Goal: Information Seeking & Learning: Learn about a topic

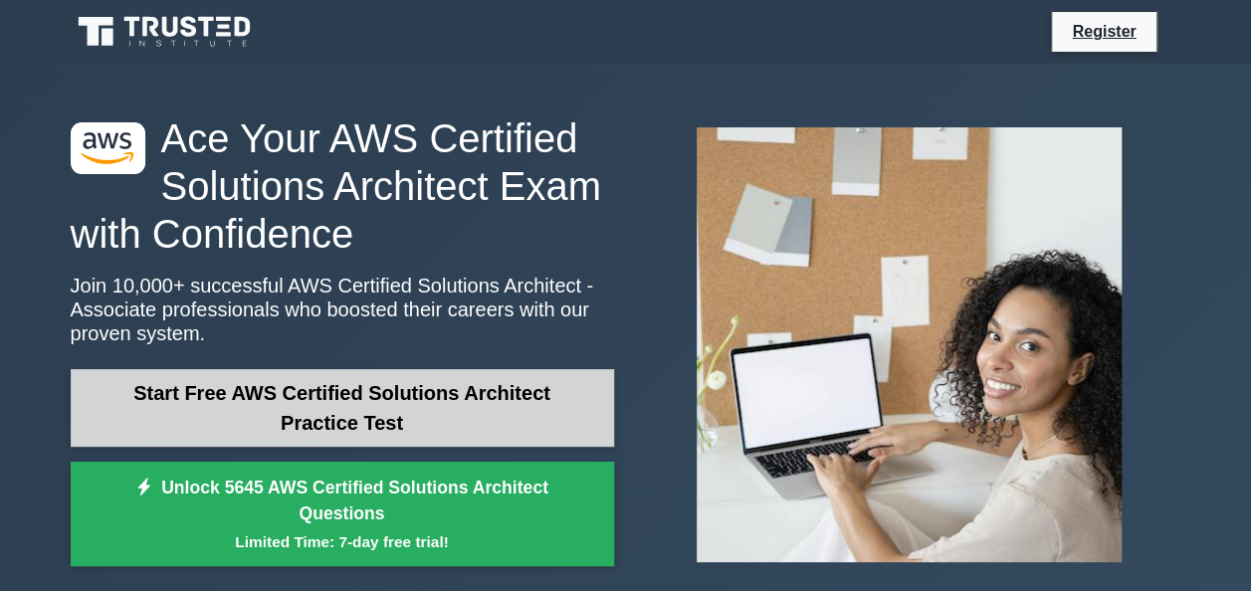
click at [565, 397] on link "Start Free AWS Certified Solutions Architect Practice Test" at bounding box center [342, 408] width 543 height 78
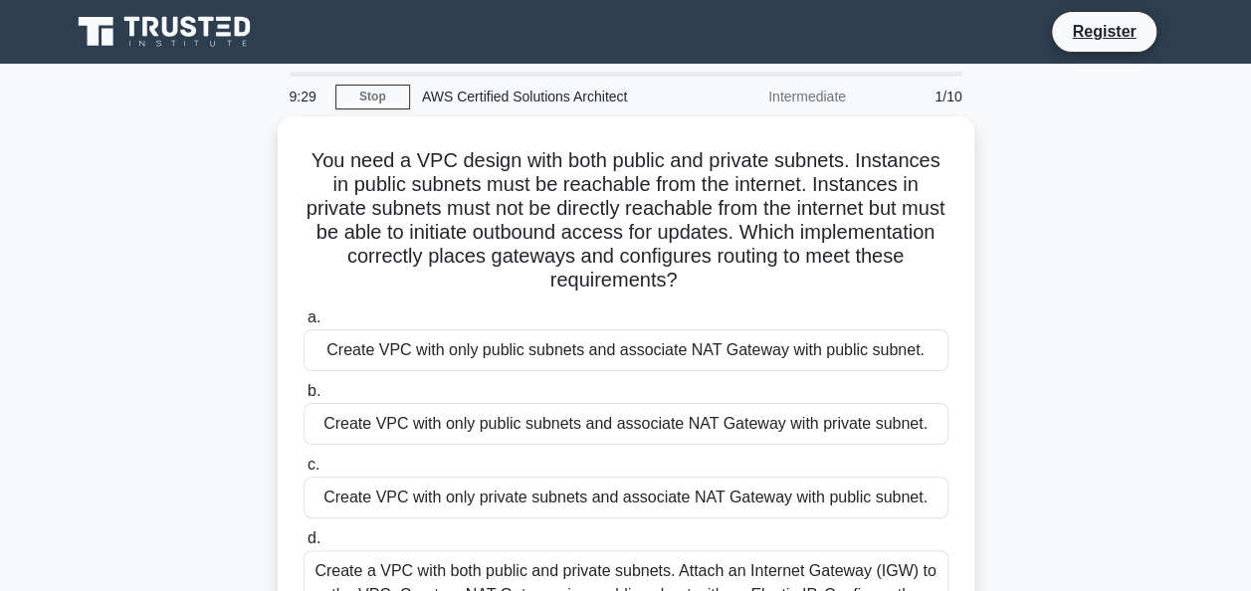
click at [1081, 310] on div "You need a VPC design with both public and private subnets. Instances in public…" at bounding box center [626, 415] width 1134 height 599
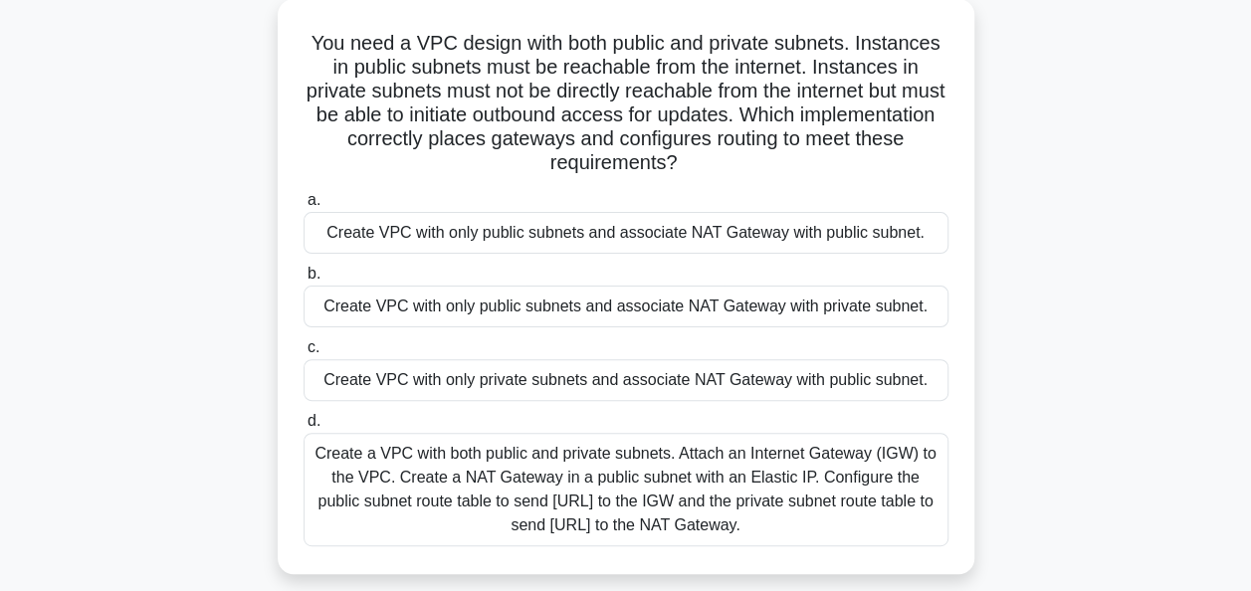
scroll to position [131, 0]
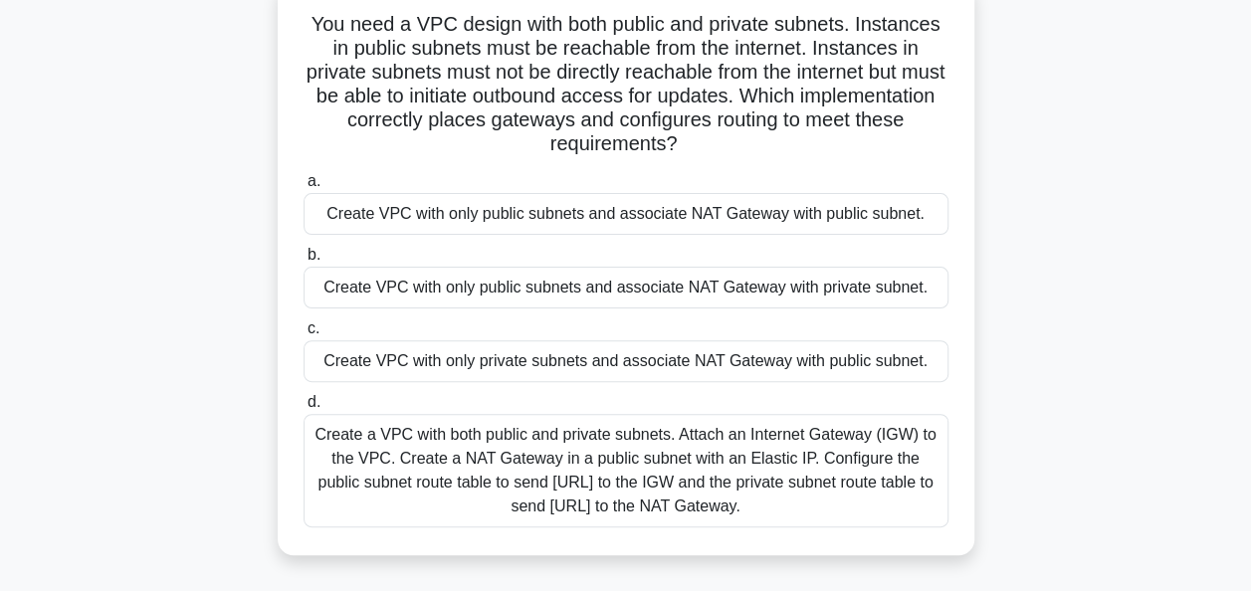
click at [370, 442] on div "Create a VPC with both public and private subnets. Attach an Internet Gateway (…" at bounding box center [625, 470] width 645 height 113
click at [303, 409] on input "d. Create a VPC with both public and private subnets. Attach an Internet Gatewa…" at bounding box center [303, 402] width 0 height 13
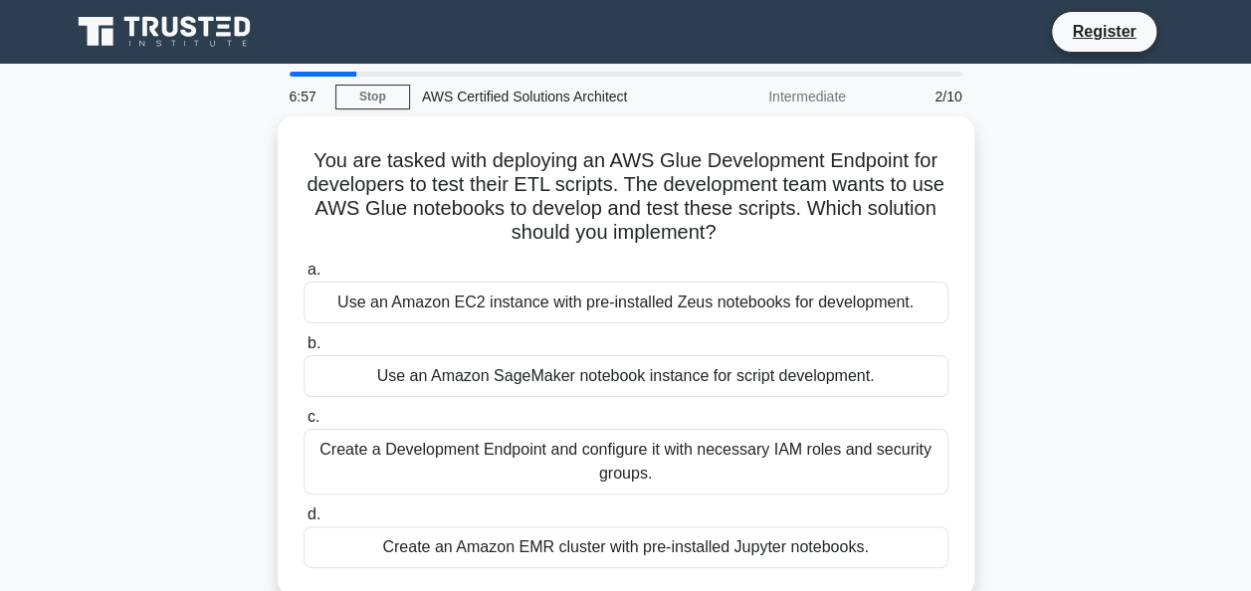
scroll to position [176, 0]
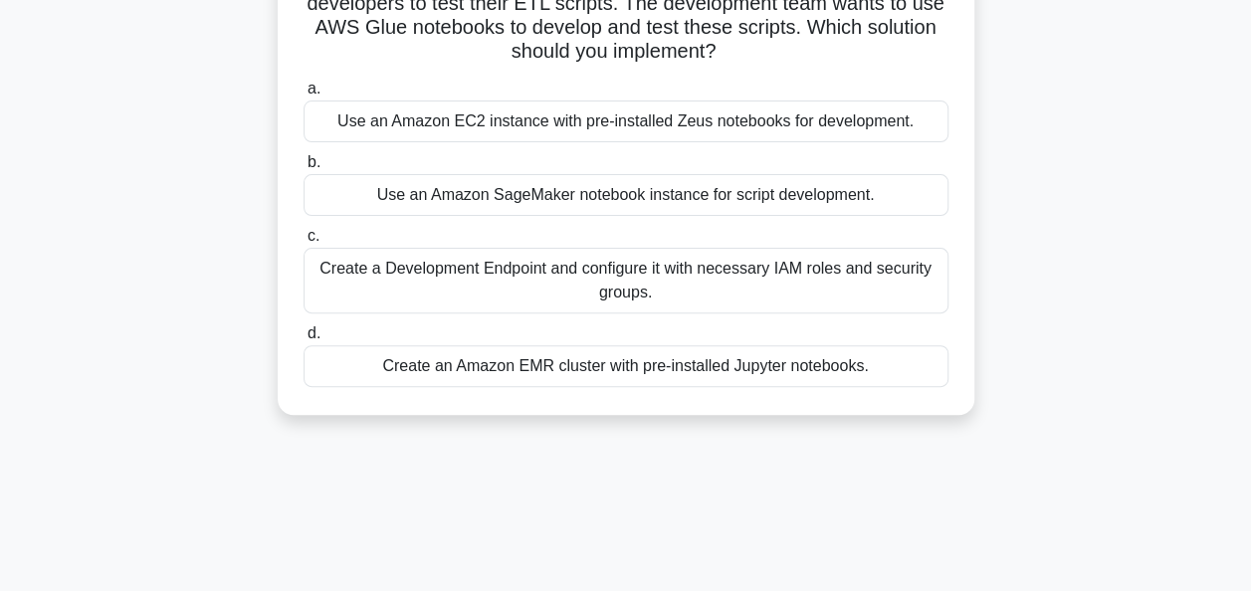
click at [809, 368] on div "Create an Amazon EMR cluster with pre-installed Jupyter notebooks." at bounding box center [625, 366] width 645 height 42
click at [303, 340] on input "d. Create an Amazon EMR cluster with pre-installed Jupyter notebooks." at bounding box center [303, 333] width 0 height 13
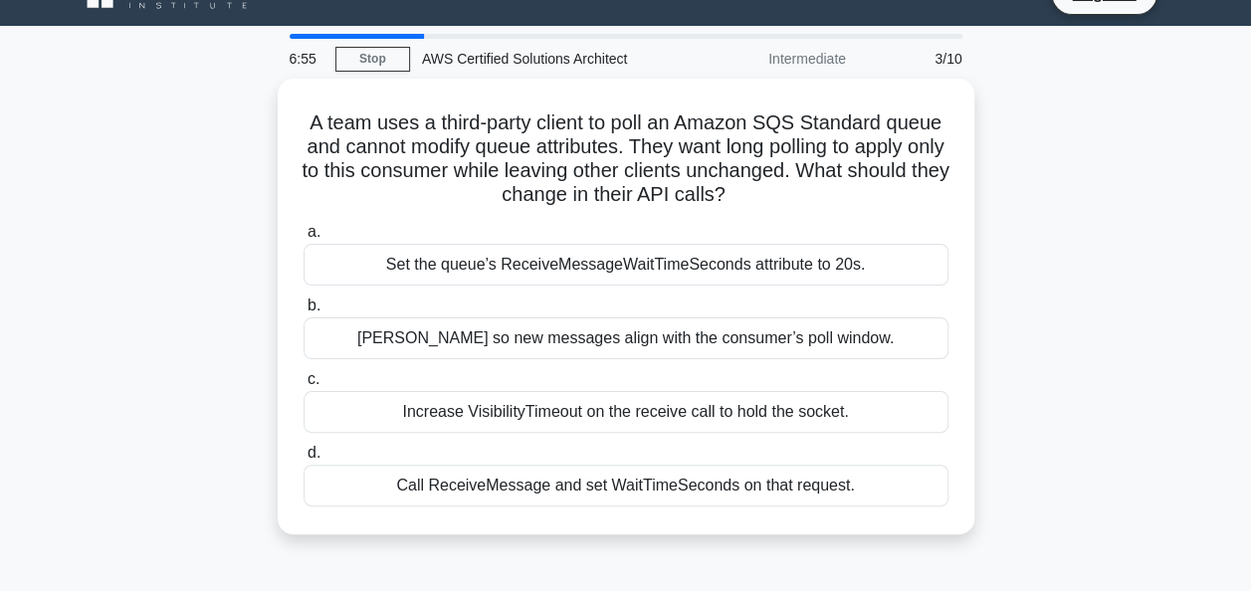
scroll to position [0, 0]
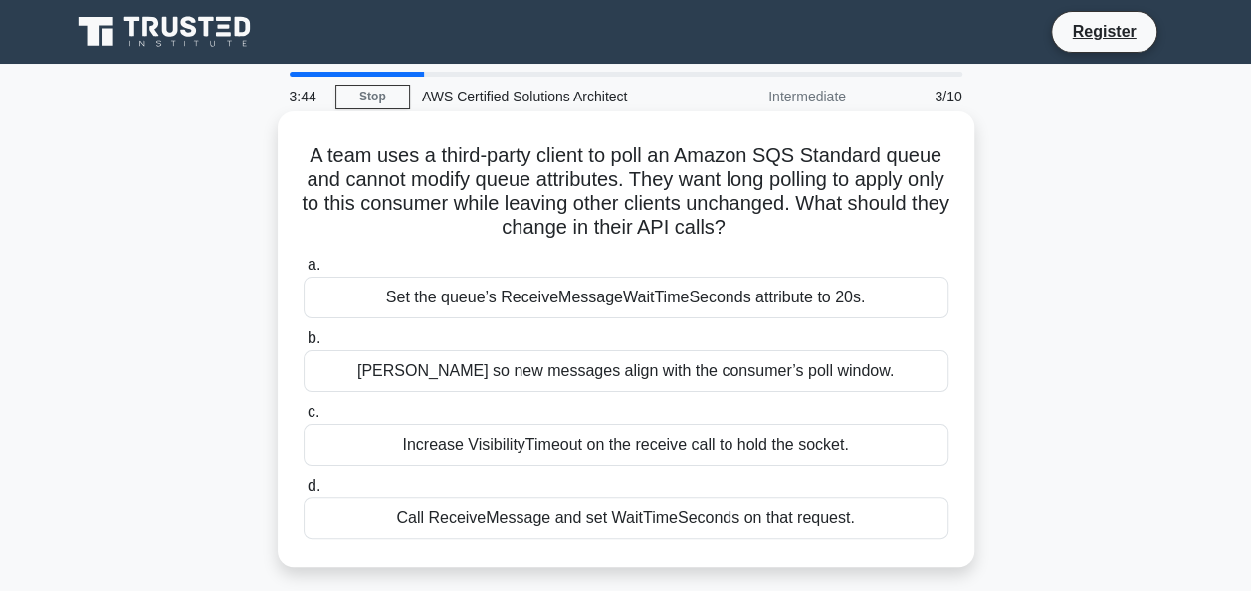
click at [764, 451] on div "Increase VisibilityTimeout on the receive call to hold the socket." at bounding box center [625, 445] width 645 height 42
click at [303, 419] on input "c. Increase VisibilityTimeout on the receive call to hold the socket." at bounding box center [303, 412] width 0 height 13
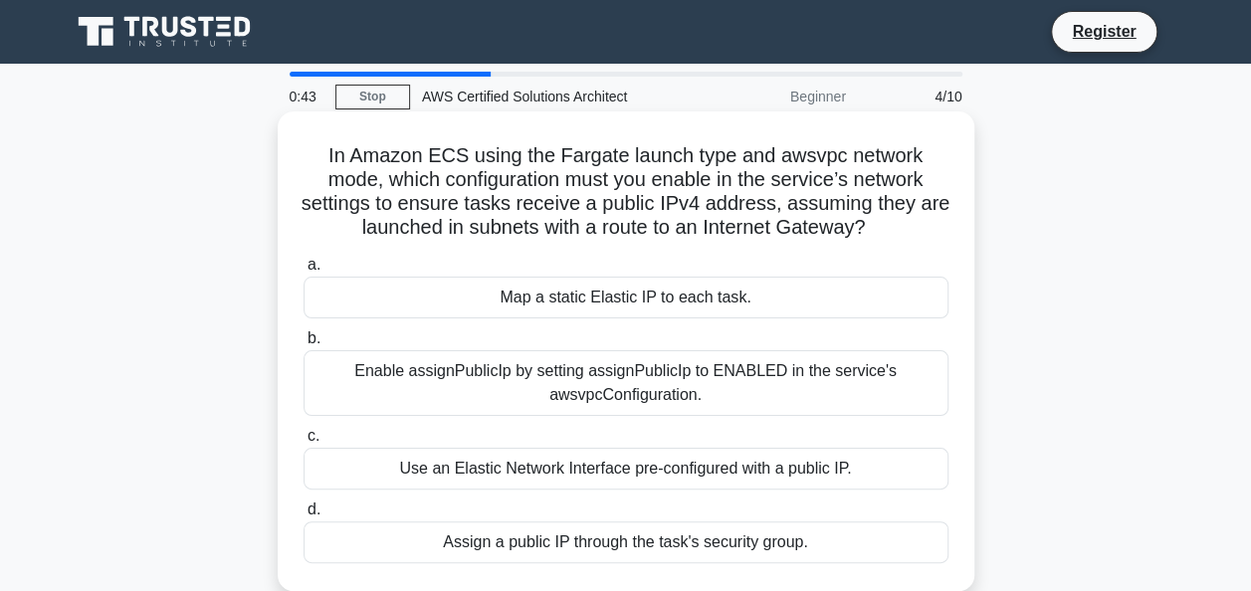
click at [850, 391] on div "Enable assignPublicIp by setting assignPublicIp to ENABLED in the service's aws…" at bounding box center [625, 383] width 645 height 66
click at [303, 345] on input "b. Enable assignPublicIp by setting assignPublicIp to ENABLED in the service's …" at bounding box center [303, 338] width 0 height 13
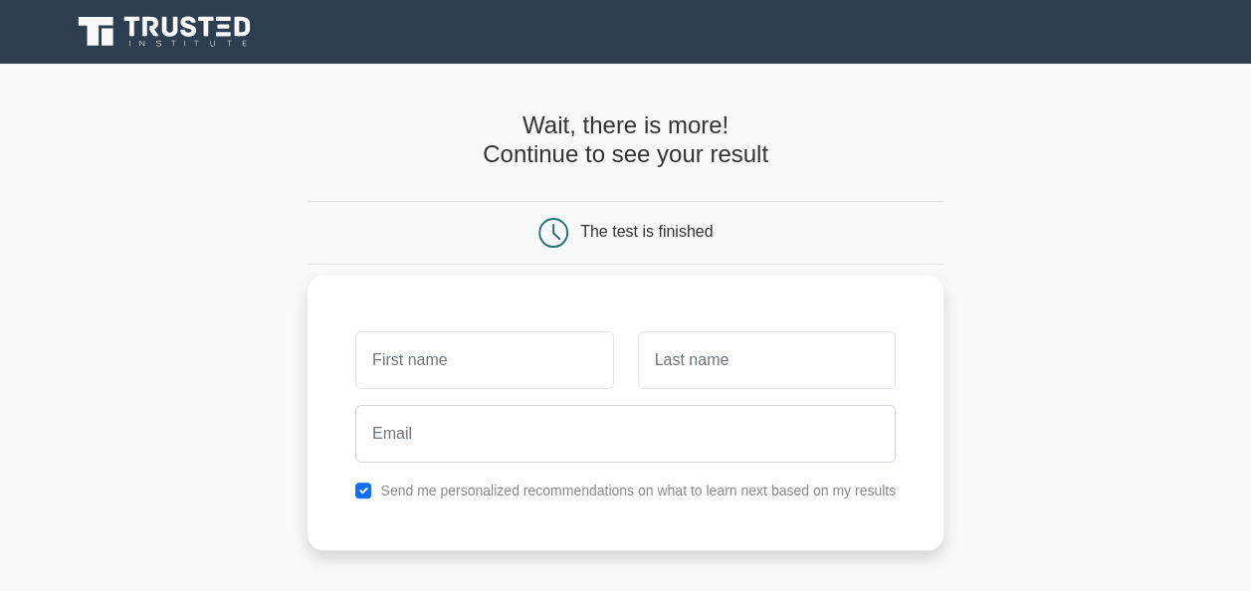
click at [536, 357] on input "text" at bounding box center [484, 360] width 258 height 58
type input "[PERSON_NAME]"
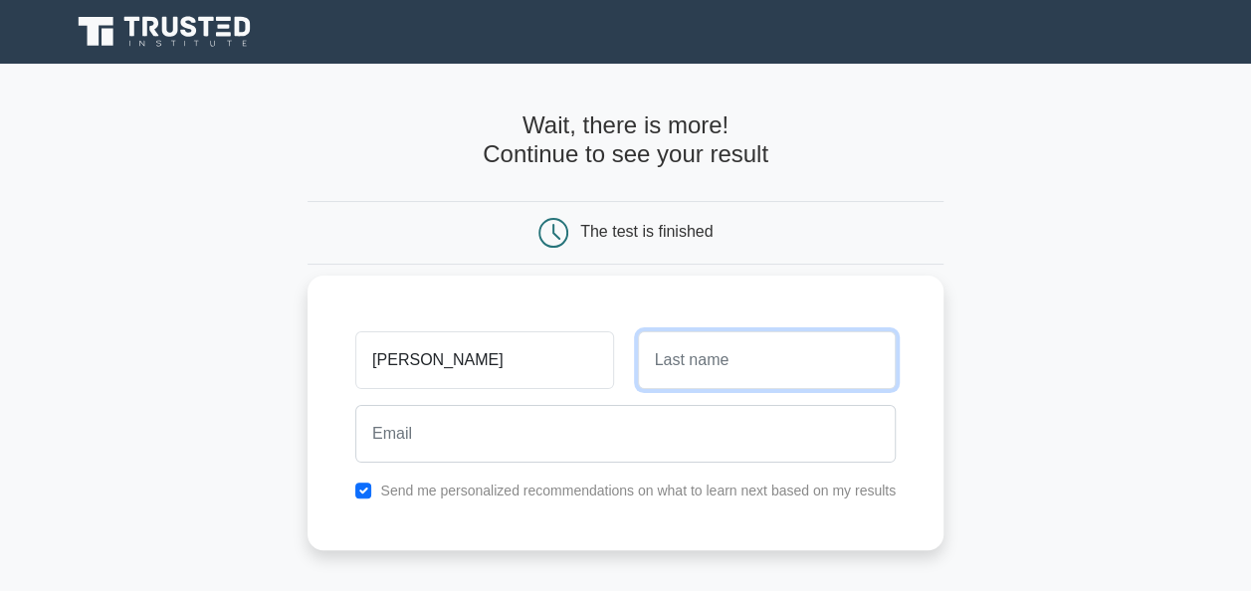
type input "Jeyatharan"
type input "[EMAIL_ADDRESS][DOMAIN_NAME]"
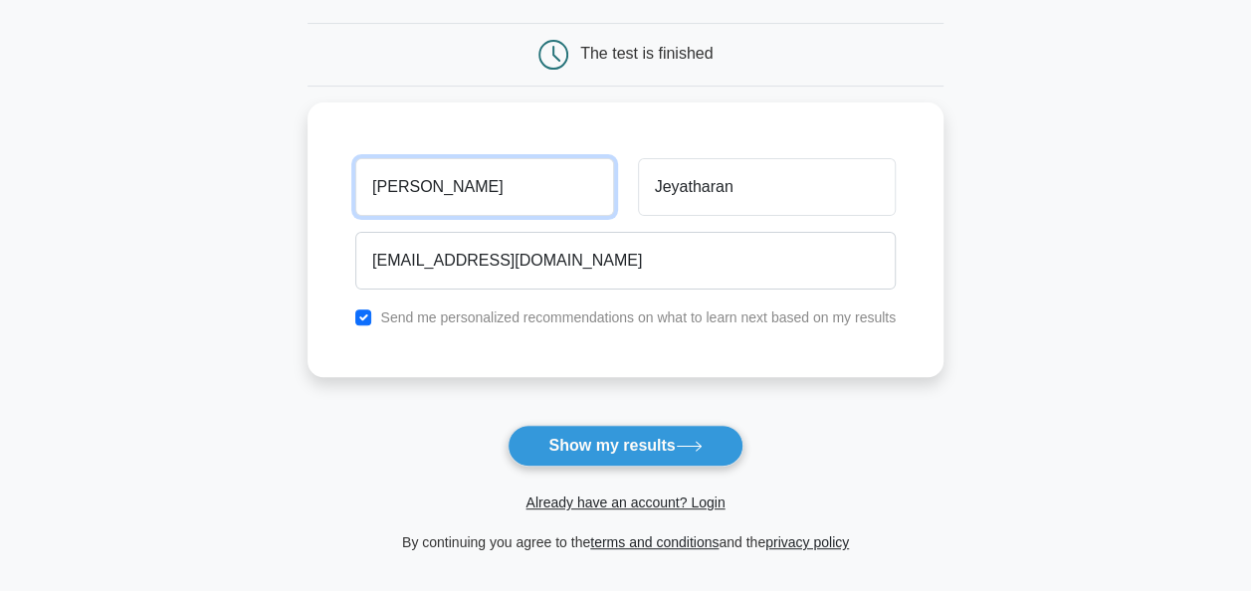
scroll to position [194, 0]
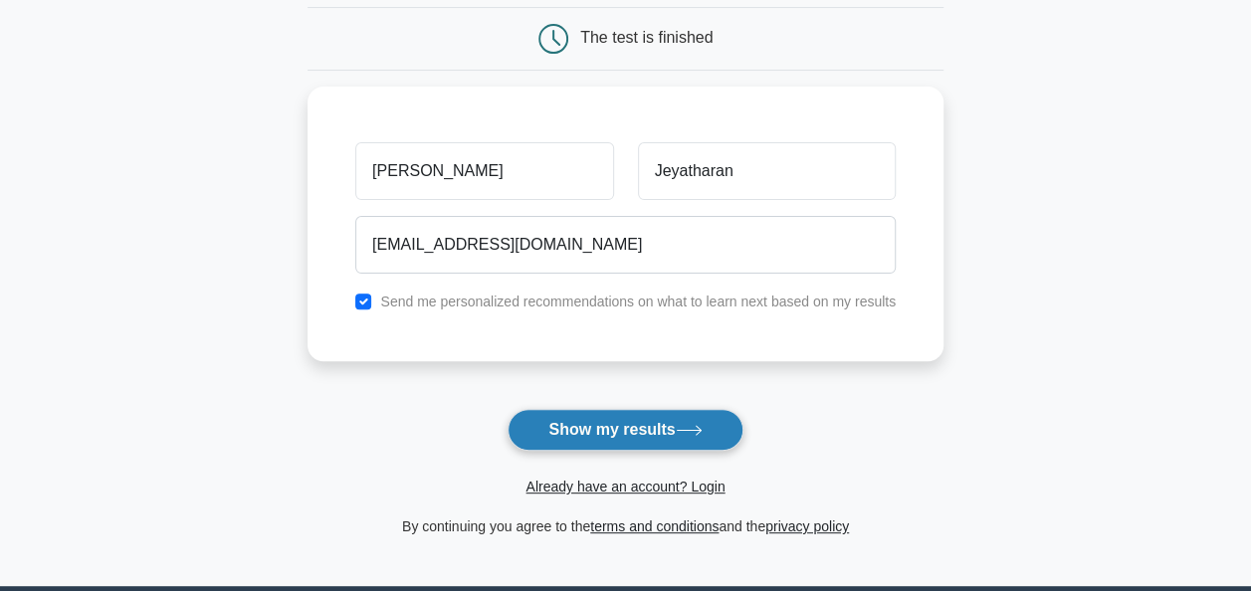
click at [632, 429] on button "Show my results" at bounding box center [624, 430] width 235 height 42
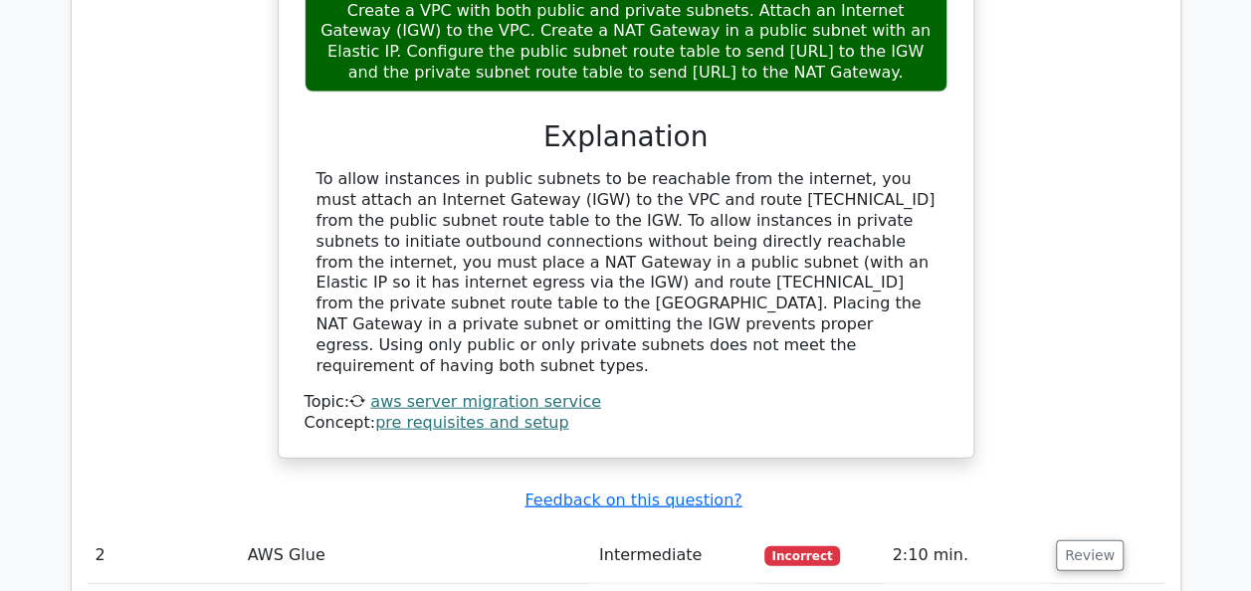
scroll to position [2163, 0]
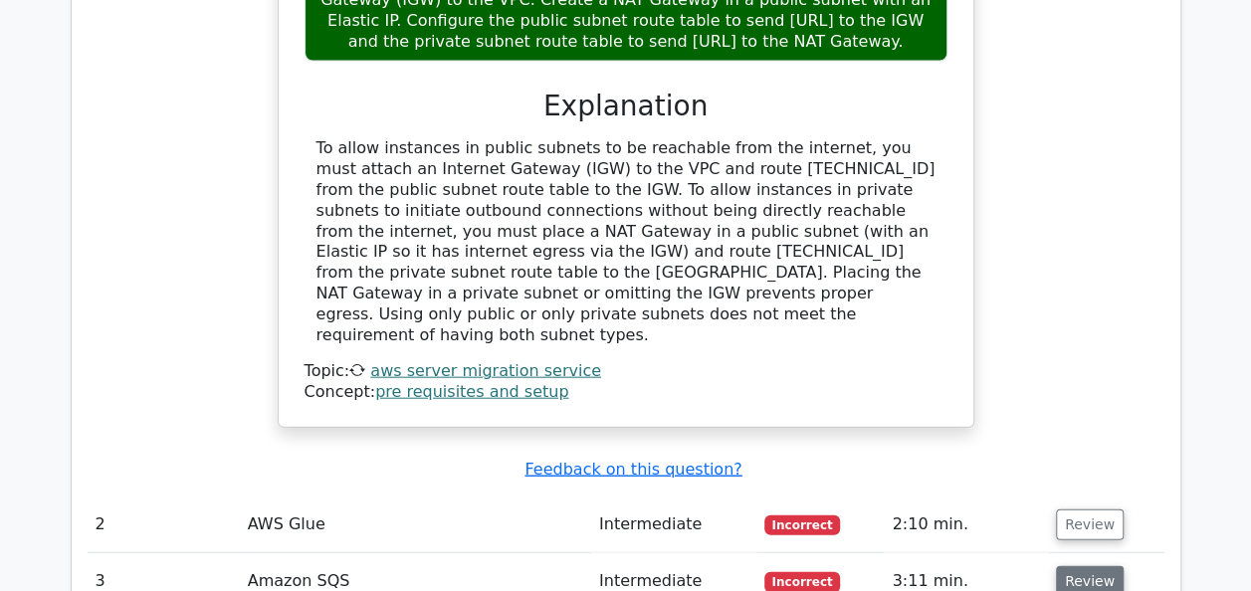
click at [1090, 566] on button "Review" at bounding box center [1090, 581] width 68 height 31
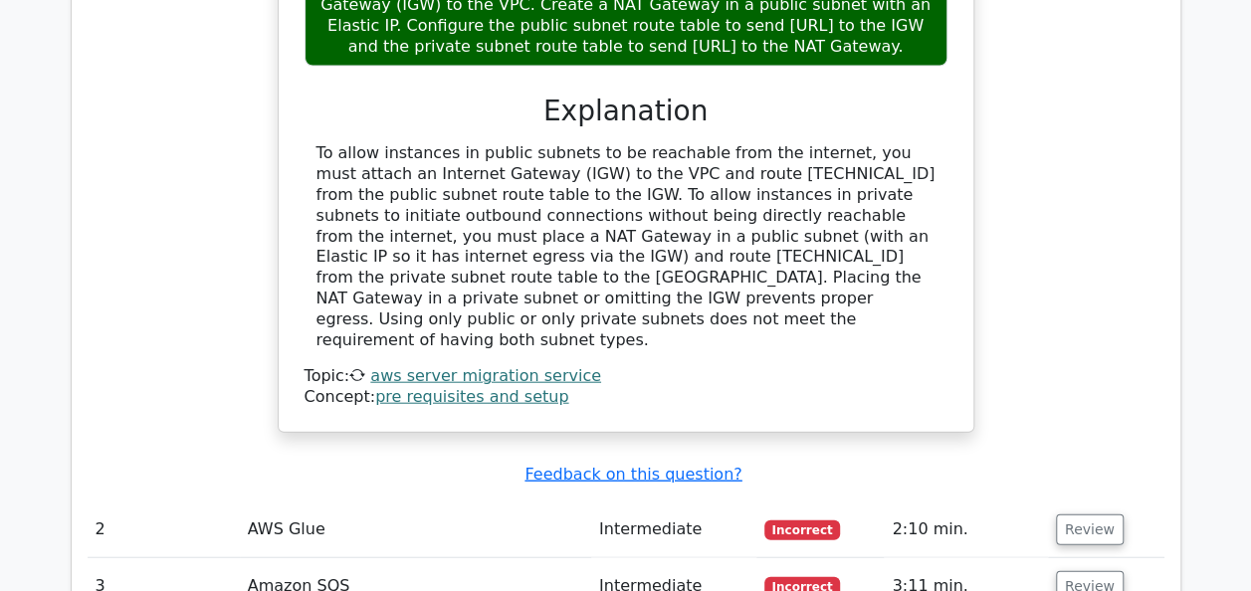
drag, startPoint x: 1247, startPoint y: 307, endPoint x: 1246, endPoint y: 334, distance: 26.9
click at [1246, 334] on main ".st0{fill:#252F3E;} .st1{fill-rule:evenodd;clip-rule:evenodd;fill:#FF9900;} Go …" at bounding box center [625, 164] width 1251 height 4526
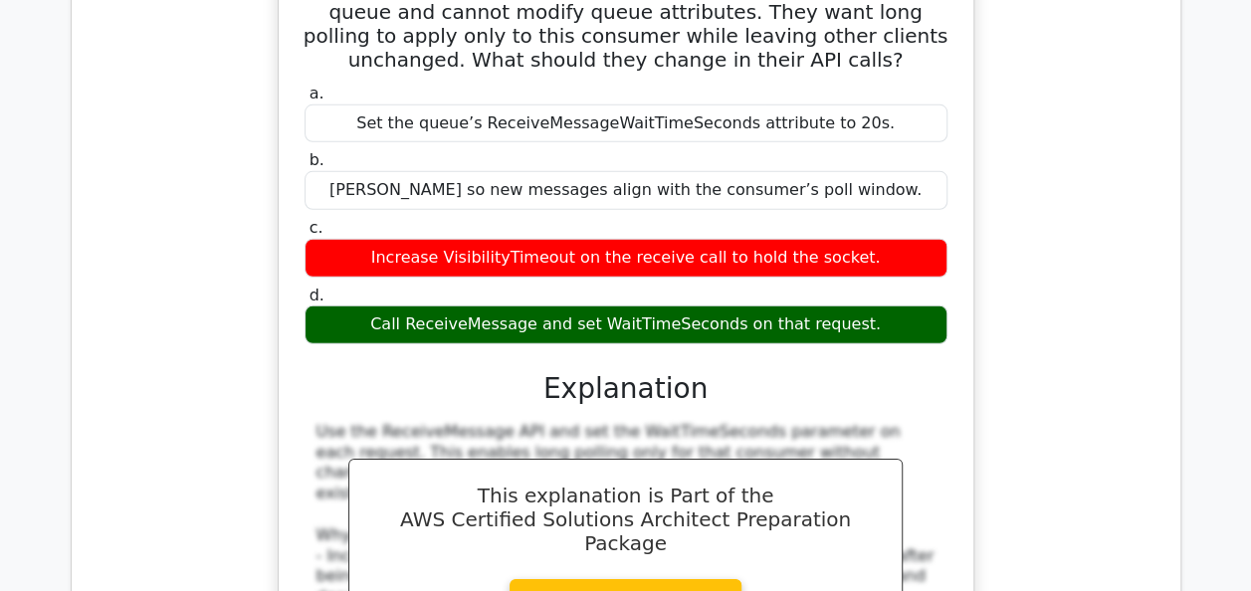
scroll to position [2852, 0]
